Goal: Task Accomplishment & Management: Use online tool/utility

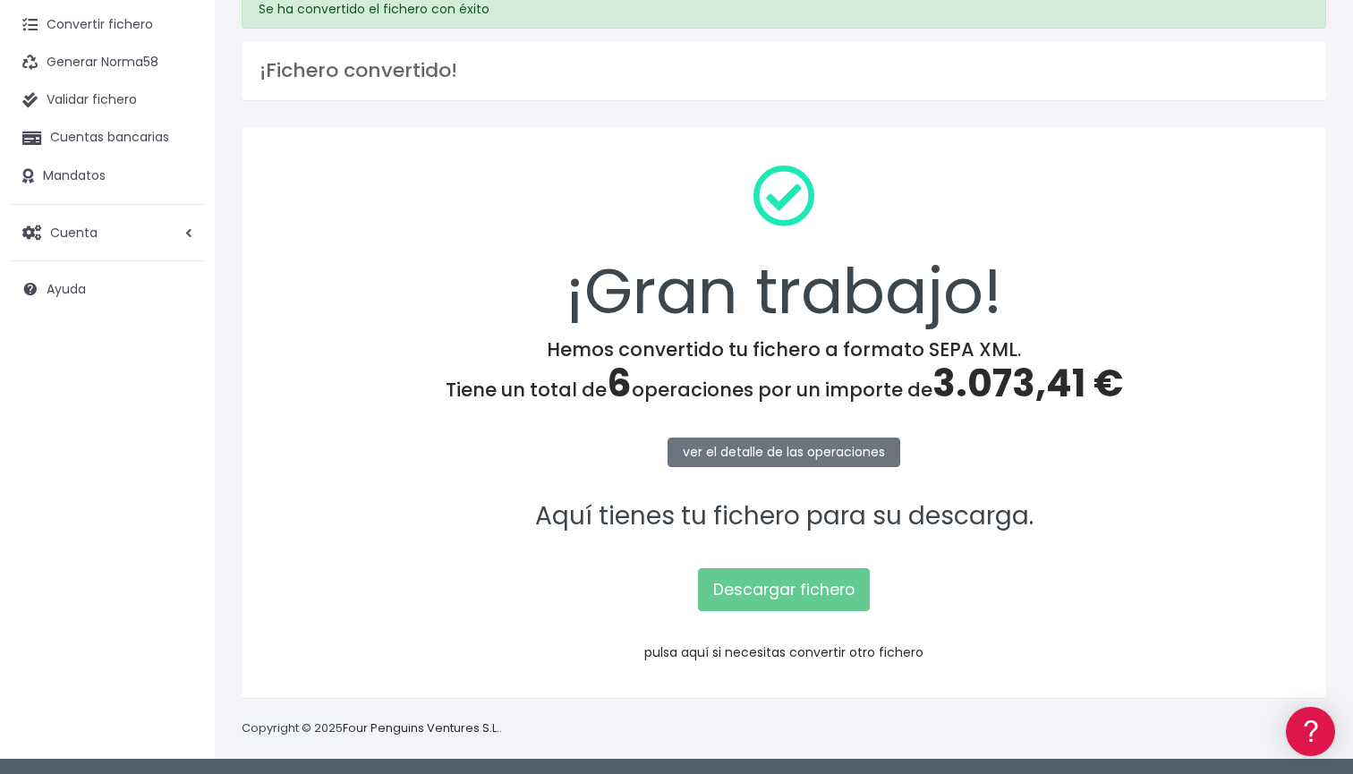
scroll to position [78, 0]
click at [838, 644] on link "pulsa aquí si necesitas convertir otro fichero" at bounding box center [783, 653] width 279 height 18
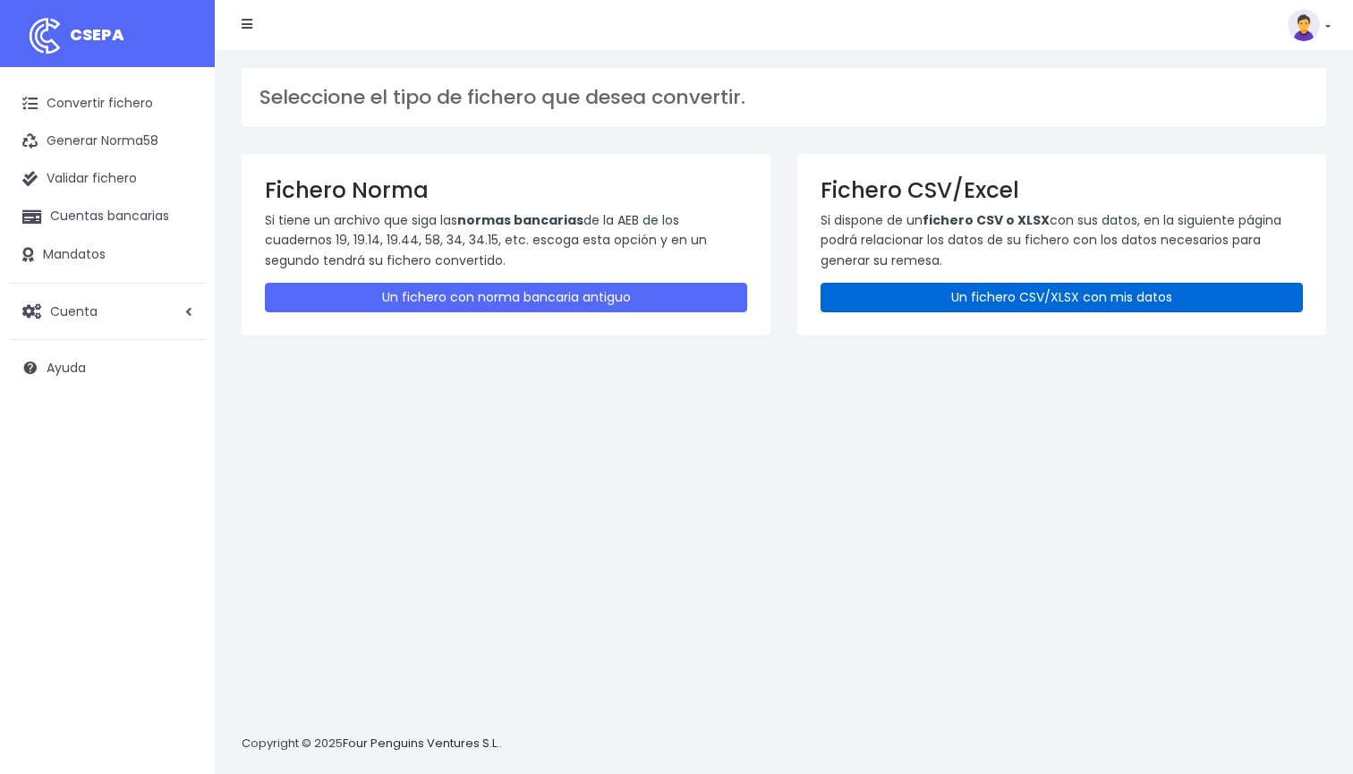
click at [946, 287] on link "Un fichero CSV/XLSX con mis datos" at bounding box center [1061, 298] width 482 height 30
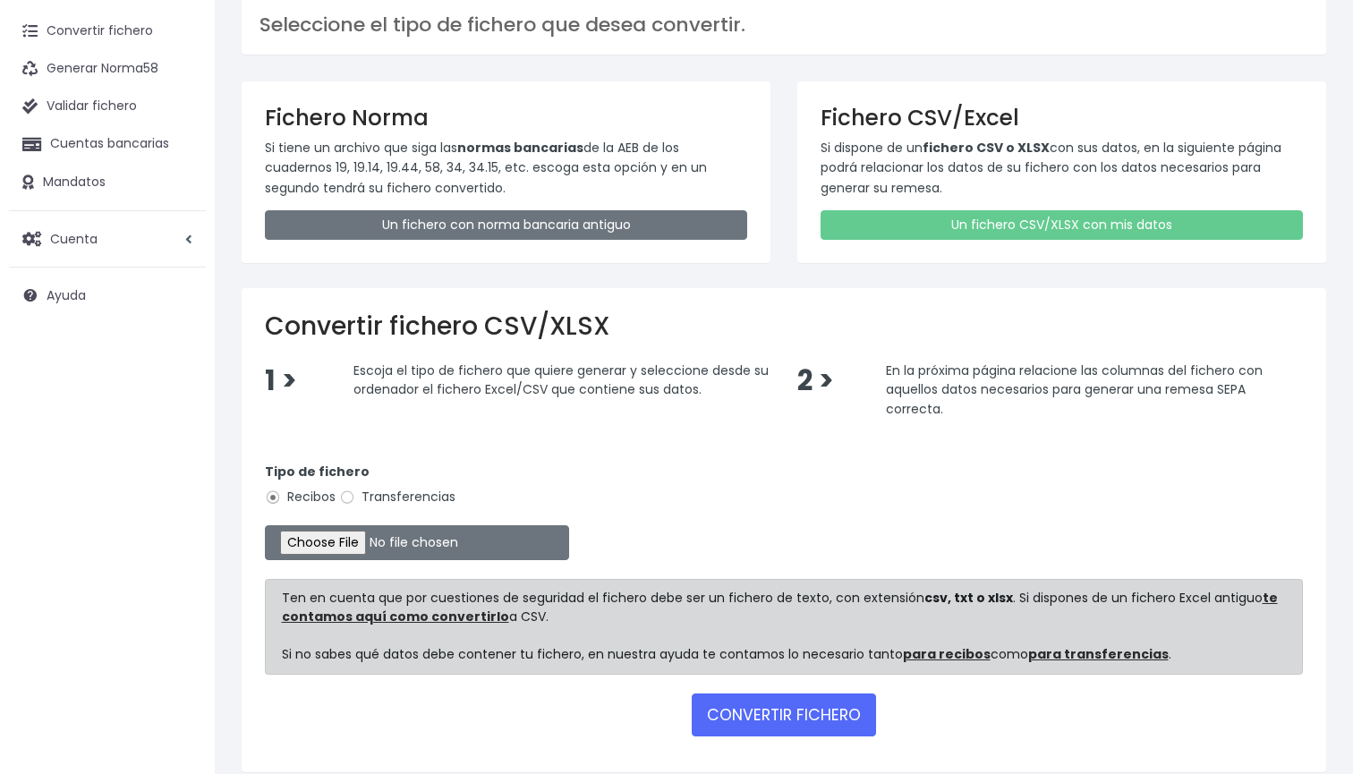
scroll to position [121, 0]
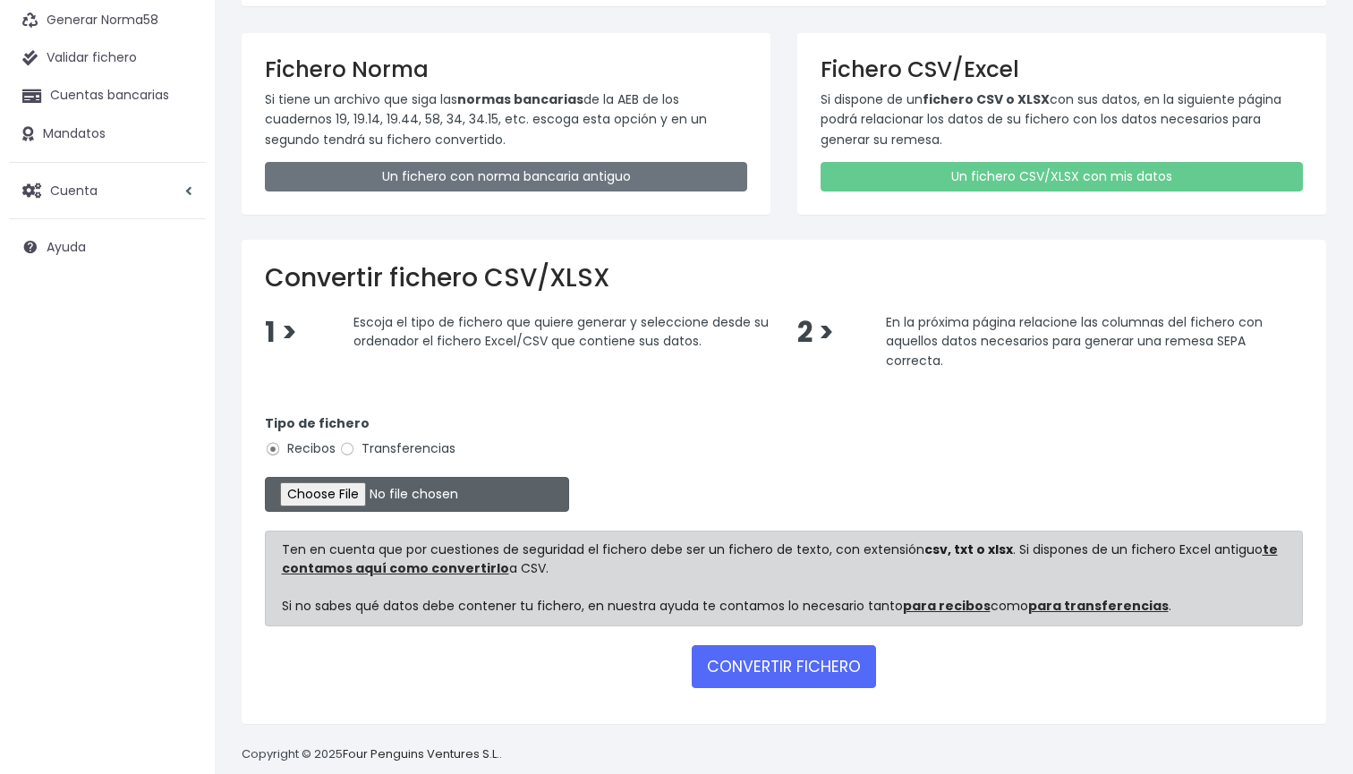
click at [340, 488] on input "file" at bounding box center [417, 494] width 304 height 35
type input "C:\fakepath\DOMICILIACION SOLARIS 4 DE [DATE].xlsx"
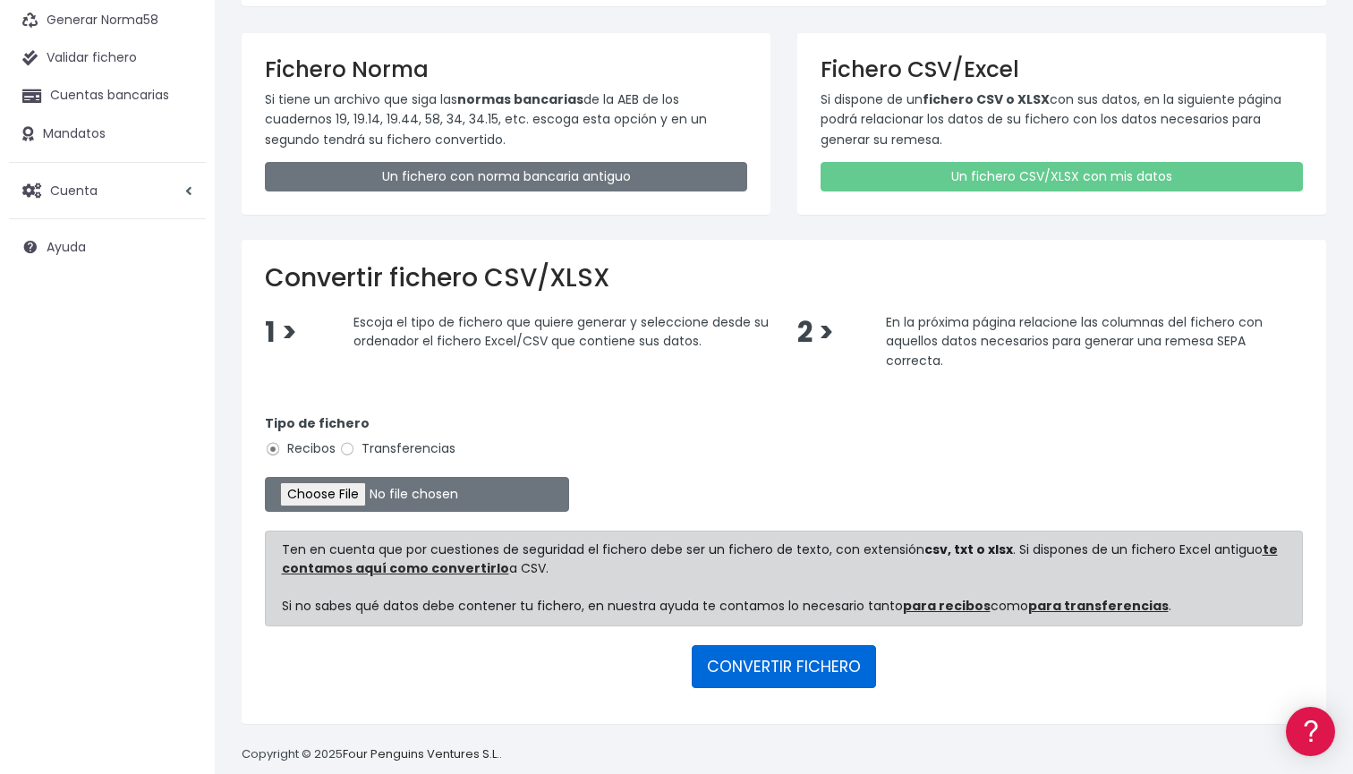
click at [796, 664] on button "CONVERTIR FICHERO" at bounding box center [784, 666] width 184 height 43
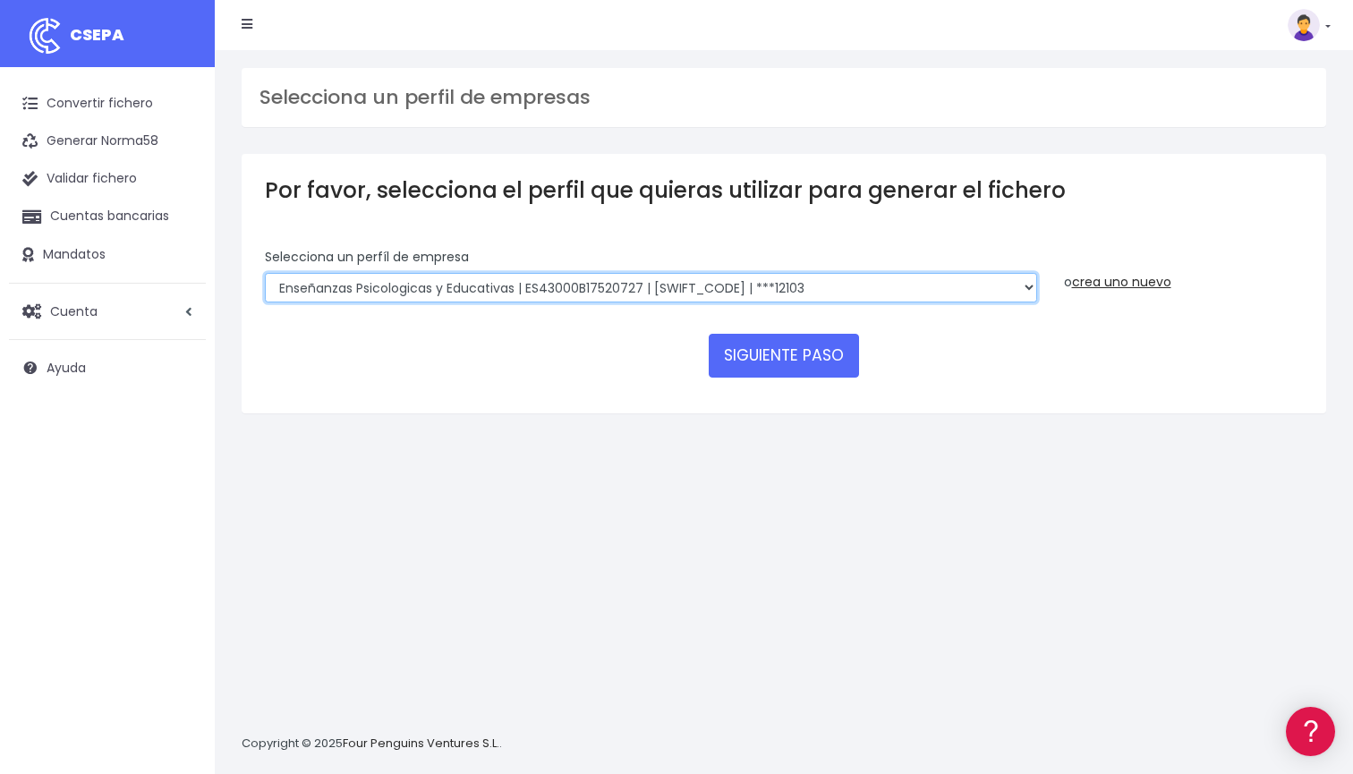
select select "2396"
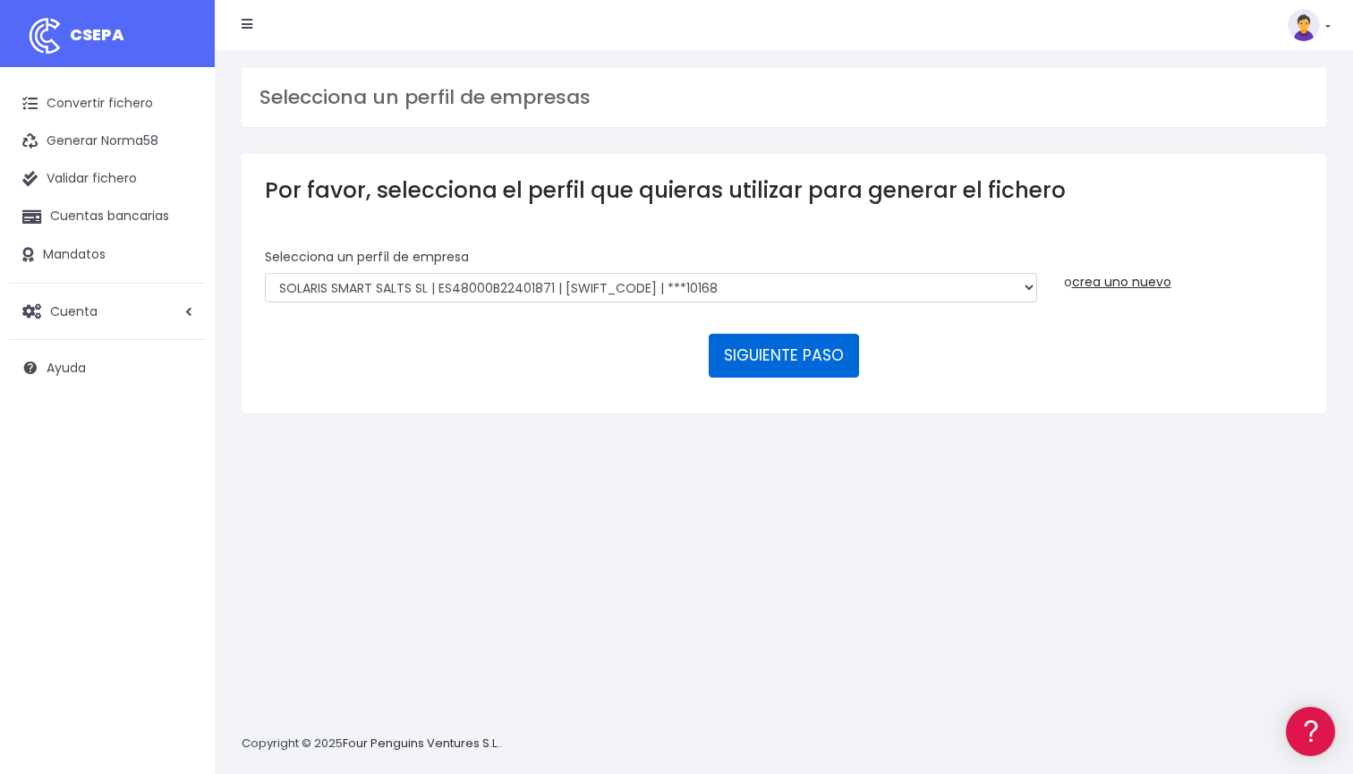
click at [768, 352] on button "SIGUIENTE PASO" at bounding box center [784, 355] width 150 height 43
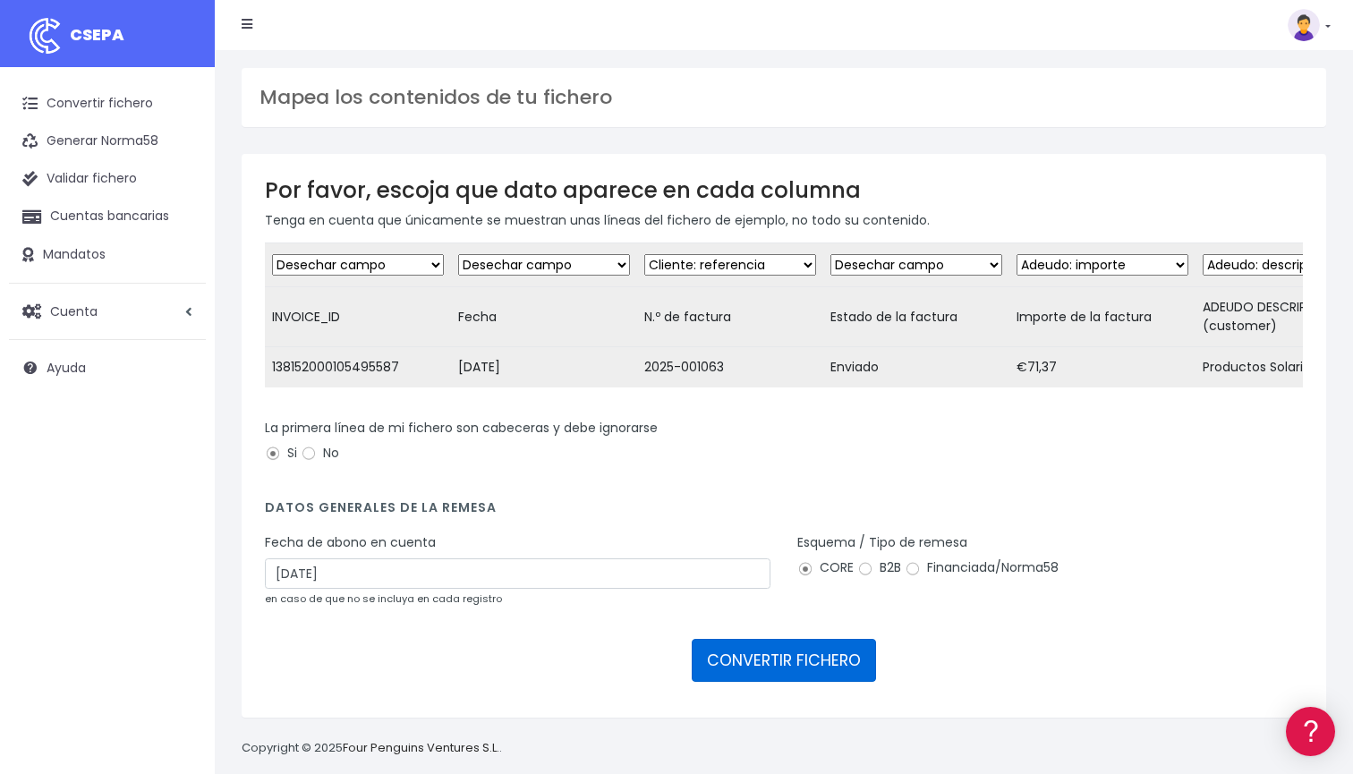
click at [783, 676] on button "CONVERTIR FICHERO" at bounding box center [784, 660] width 184 height 43
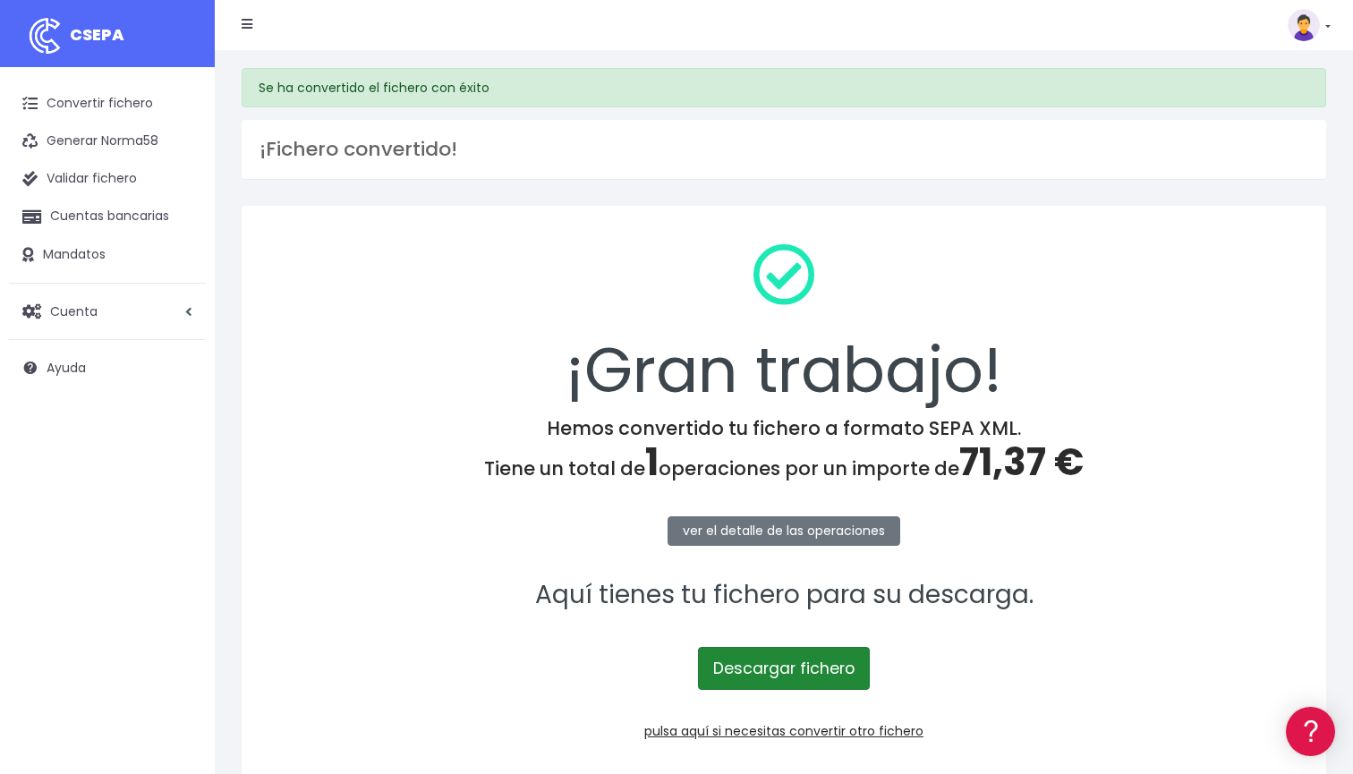
click at [795, 665] on link "Descargar fichero" at bounding box center [784, 668] width 172 height 43
